Goal: Information Seeking & Learning: Learn about a topic

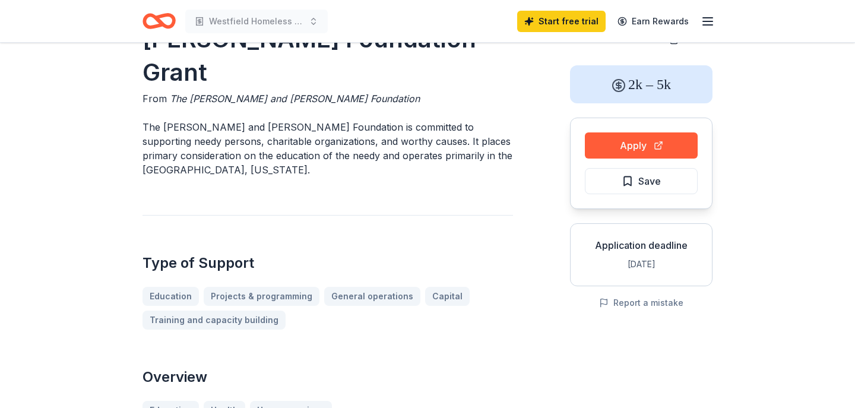
scroll to position [46, 0]
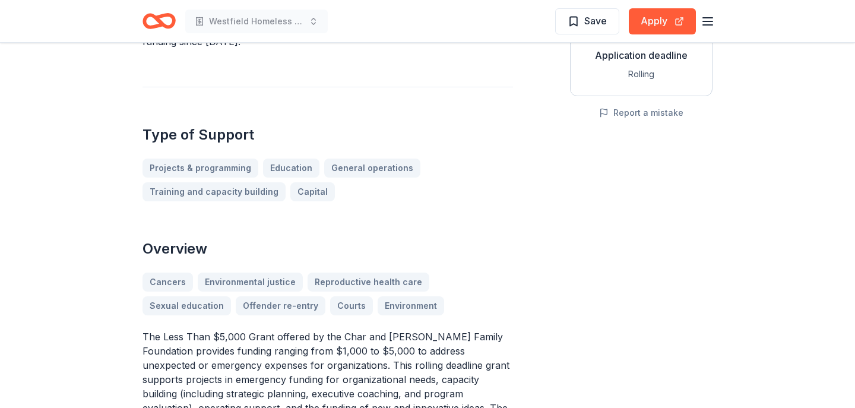
scroll to position [254, 0]
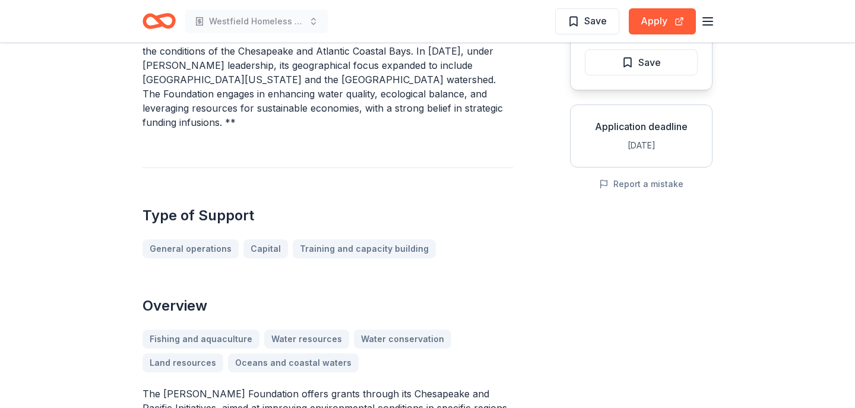
scroll to position [145, 0]
